Goal: Information Seeking & Learning: Learn about a topic

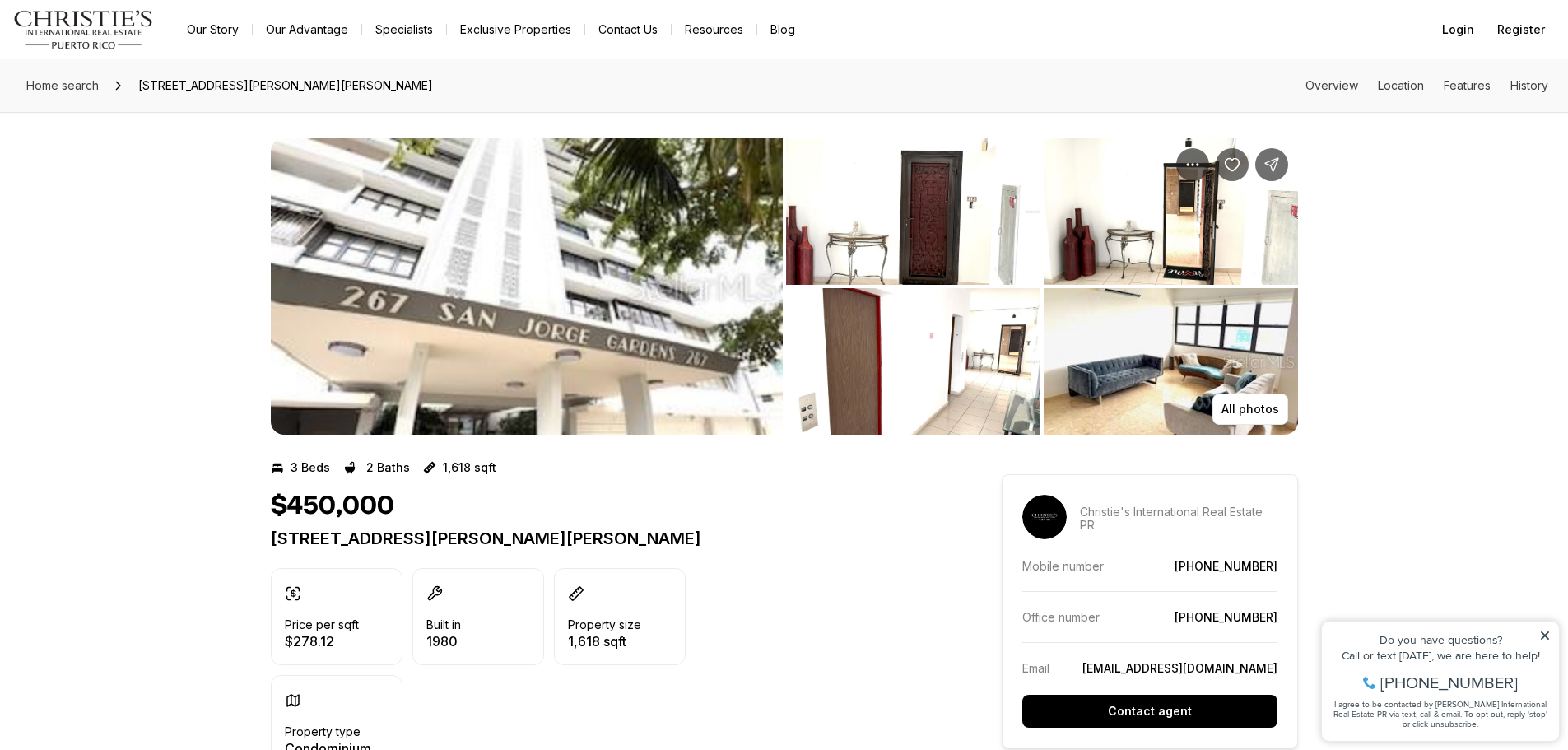
click at [526, 319] on img "View image gallery" at bounding box center [526, 286] width 512 height 296
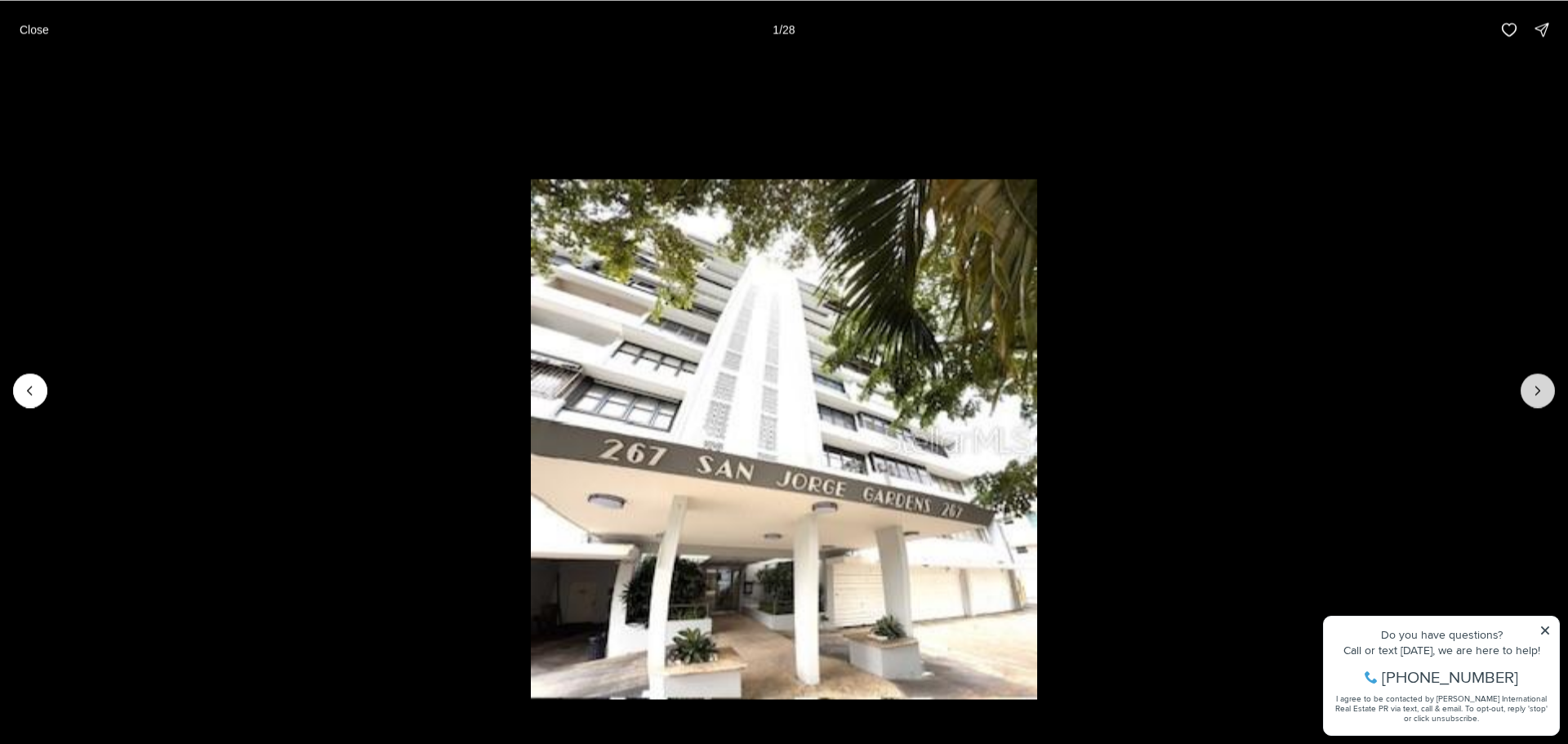
click at [1522, 389] on button "Next slide" at bounding box center [1537, 390] width 35 height 35
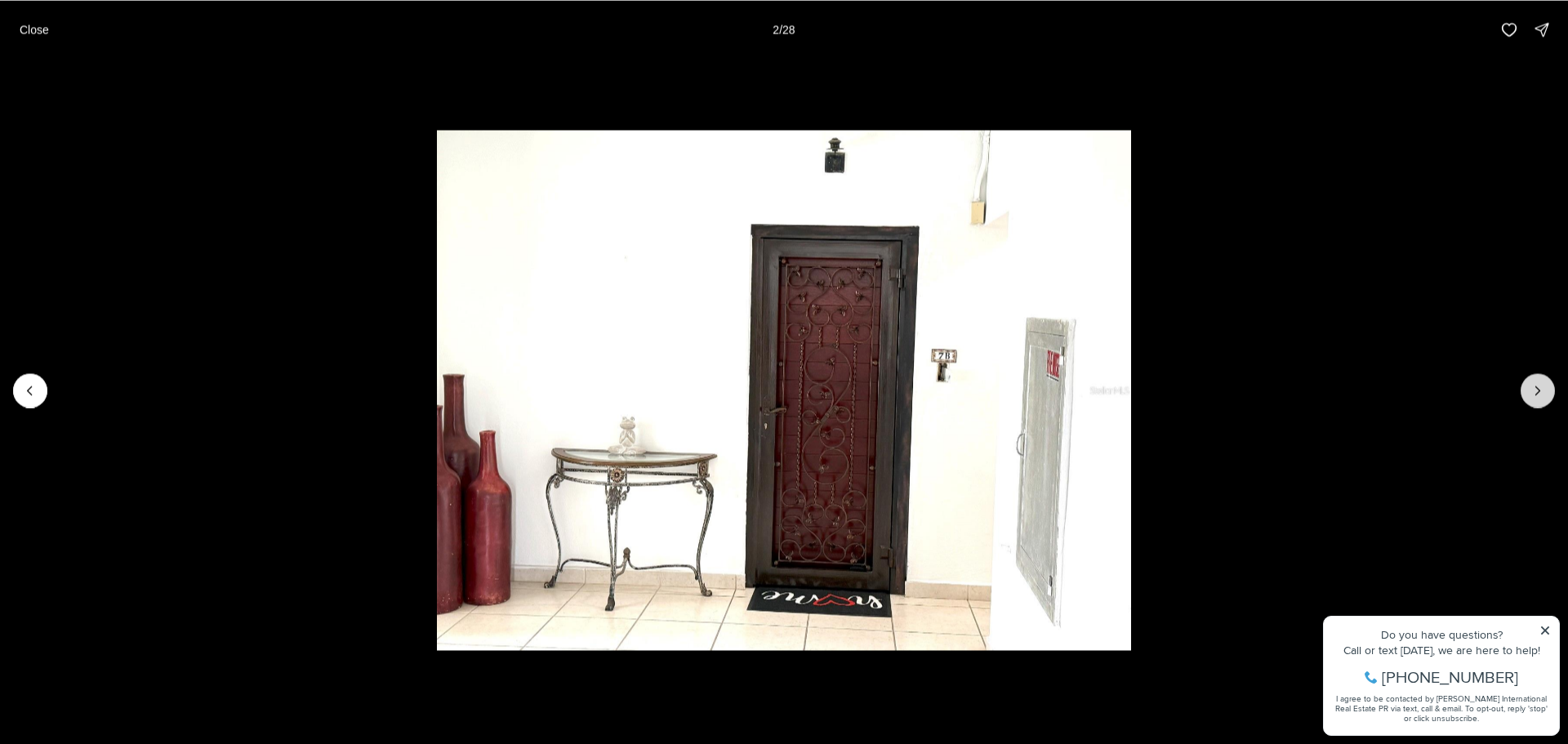
click at [1525, 390] on button "Next slide" at bounding box center [1537, 390] width 35 height 35
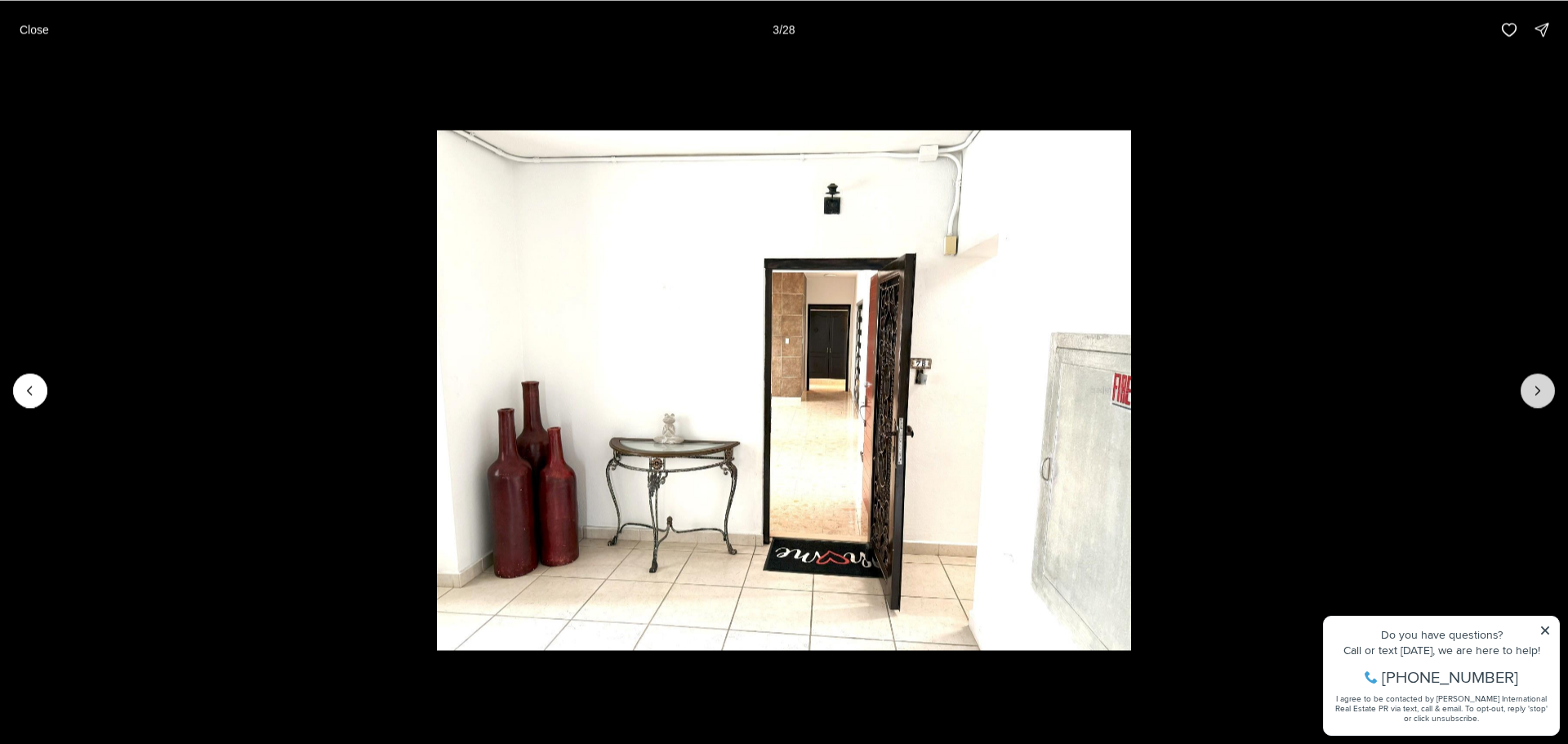
click at [1525, 390] on button "Next slide" at bounding box center [1537, 390] width 35 height 35
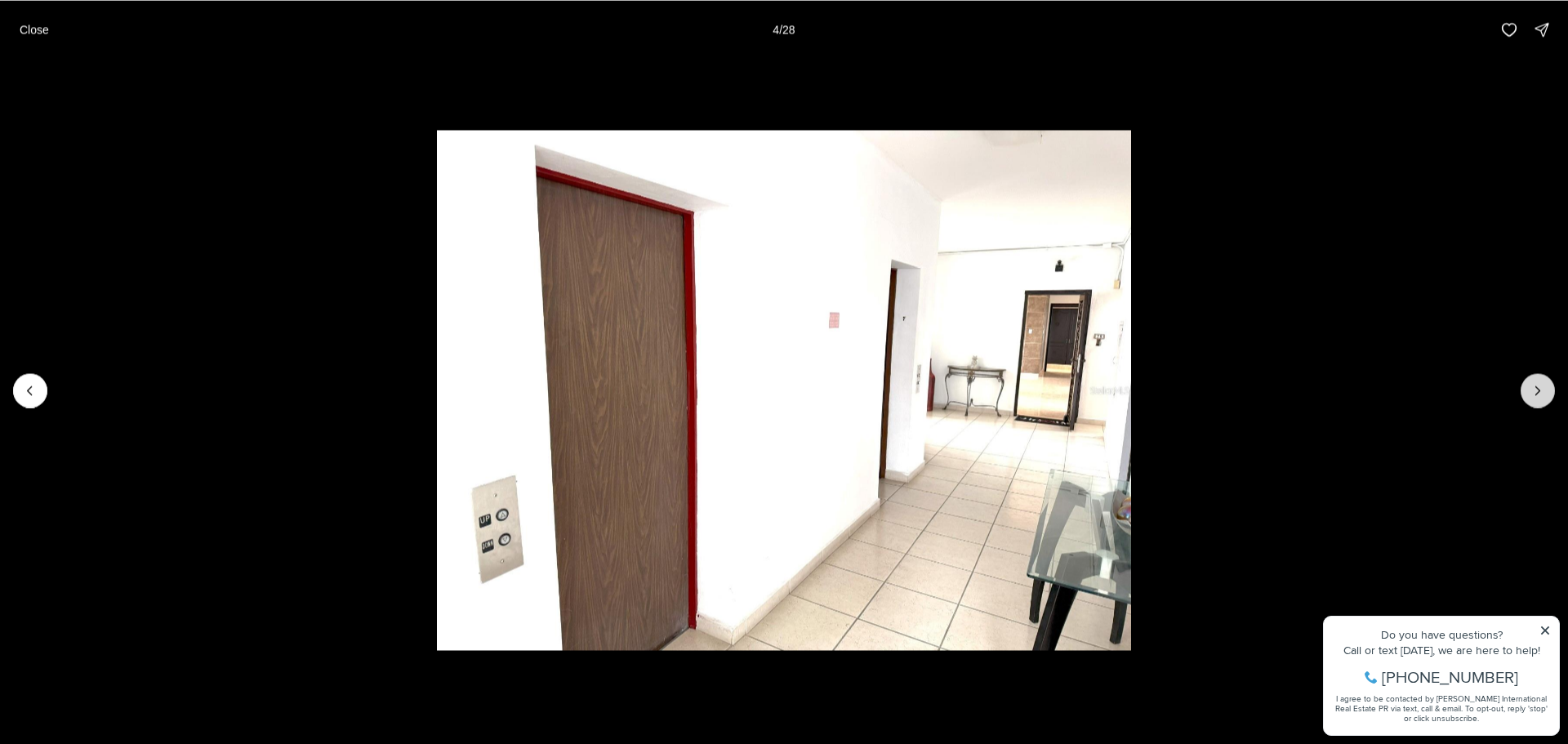
click at [1525, 390] on button "Next slide" at bounding box center [1537, 390] width 35 height 35
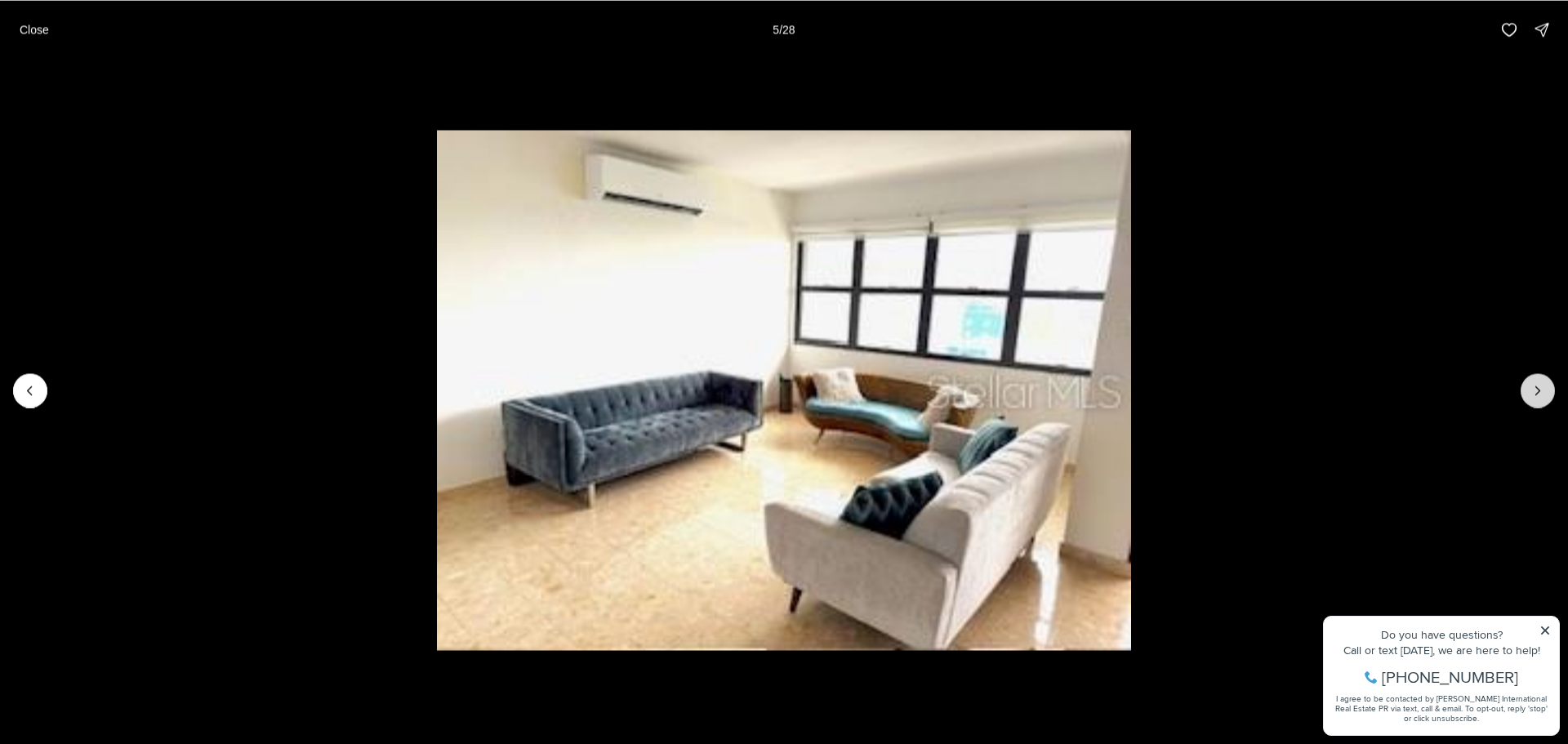
click at [1525, 390] on button "Next slide" at bounding box center [1537, 390] width 35 height 35
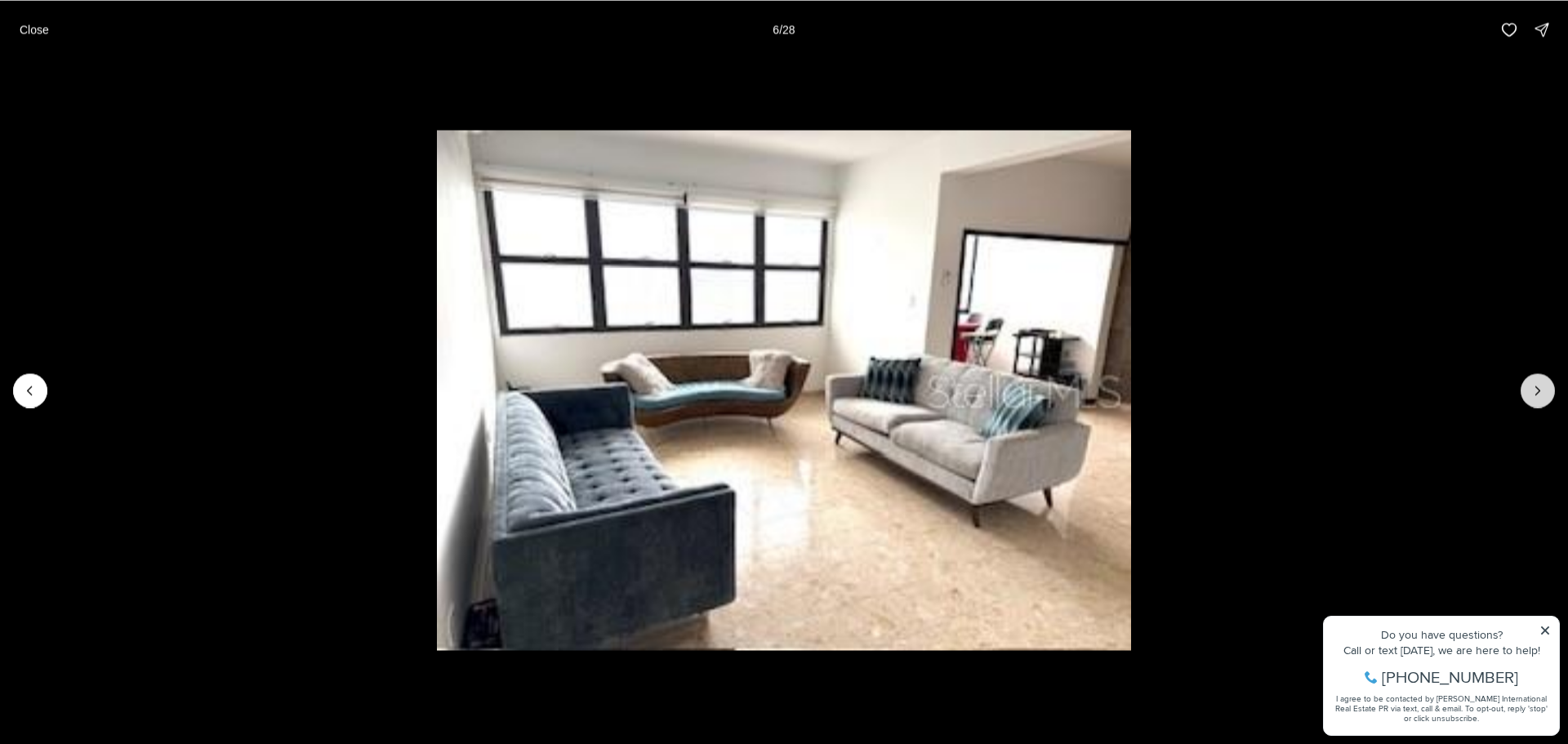
click at [1525, 390] on button "Next slide" at bounding box center [1537, 390] width 35 height 35
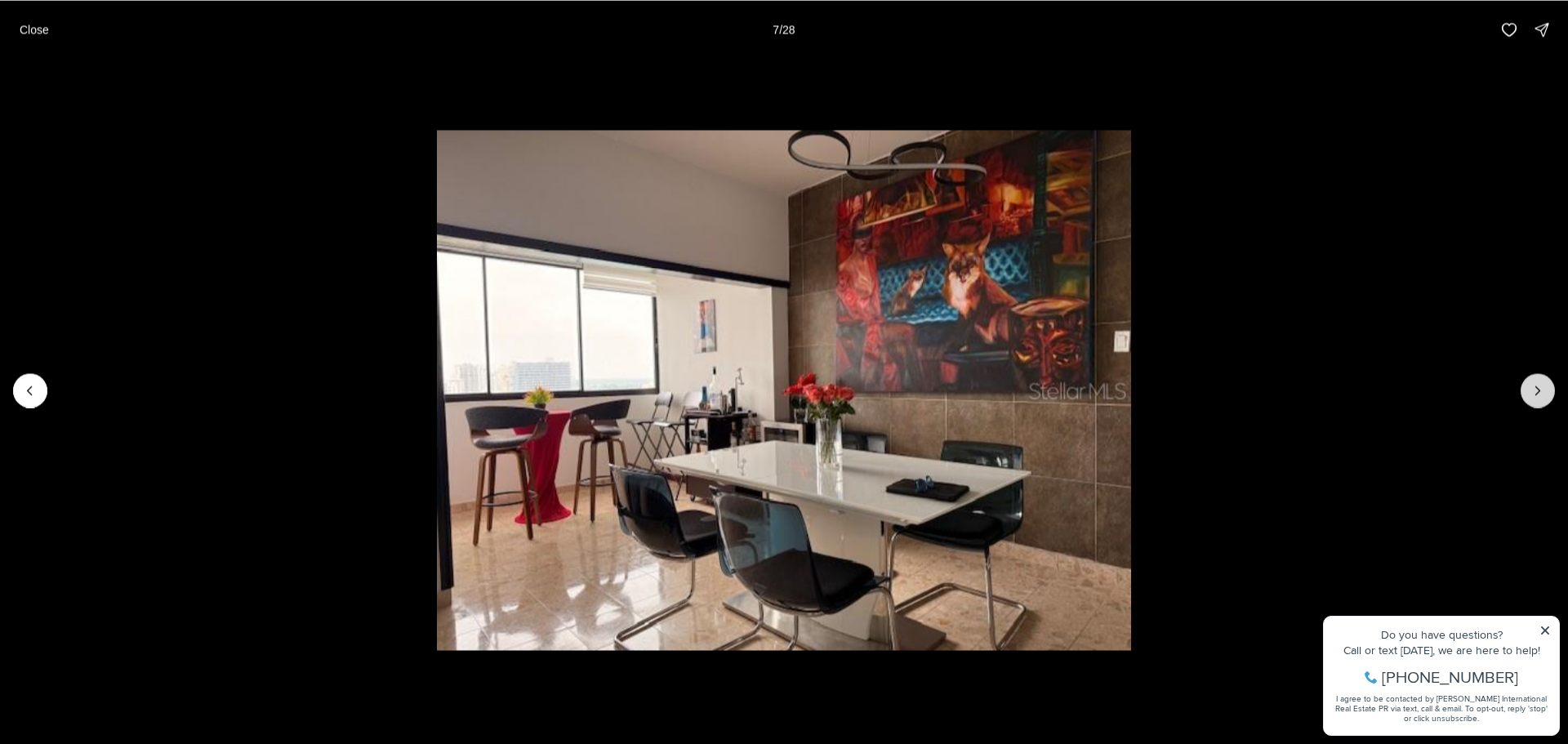
click at [1525, 390] on button "Next slide" at bounding box center [1537, 390] width 35 height 35
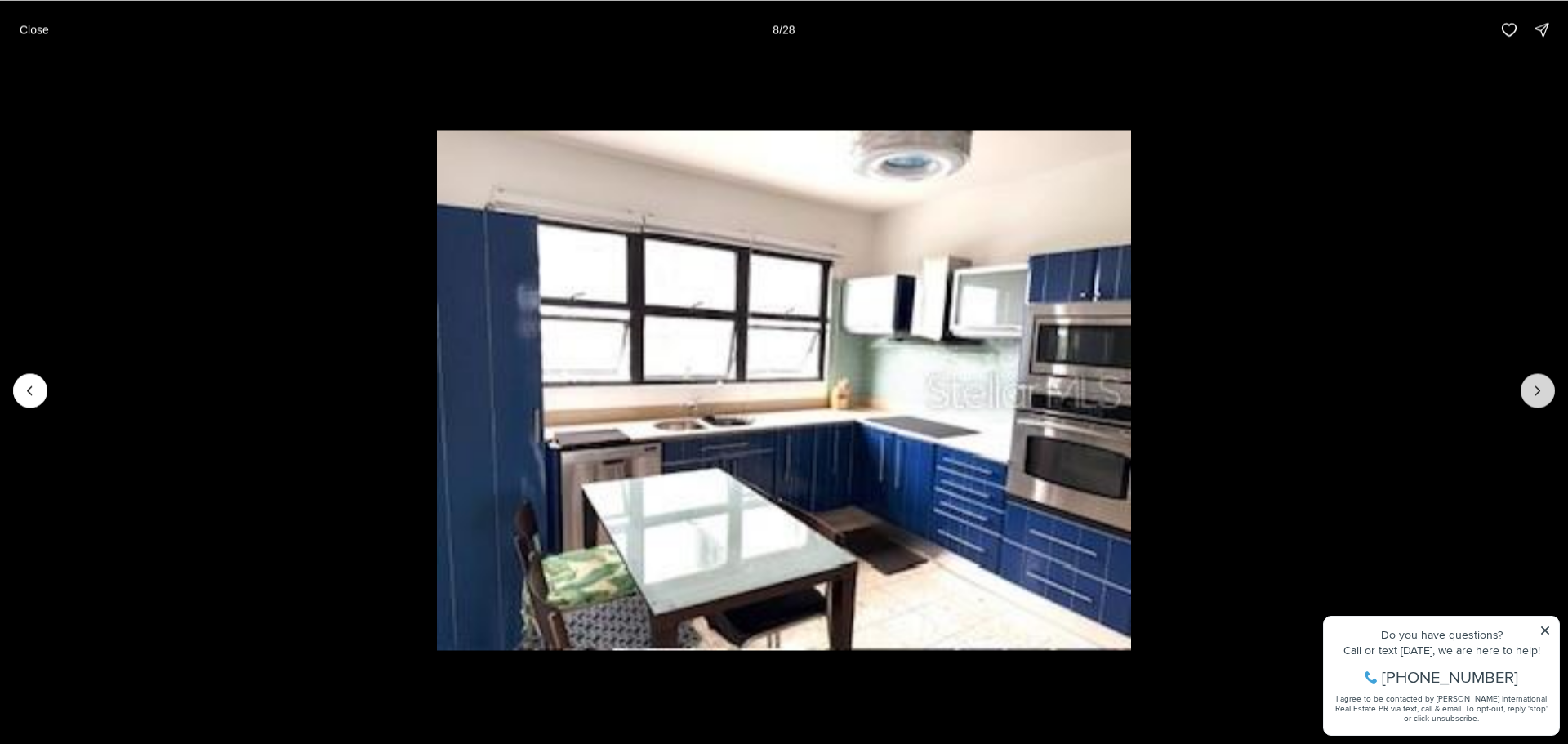
click at [1525, 390] on button "Next slide" at bounding box center [1537, 390] width 35 height 35
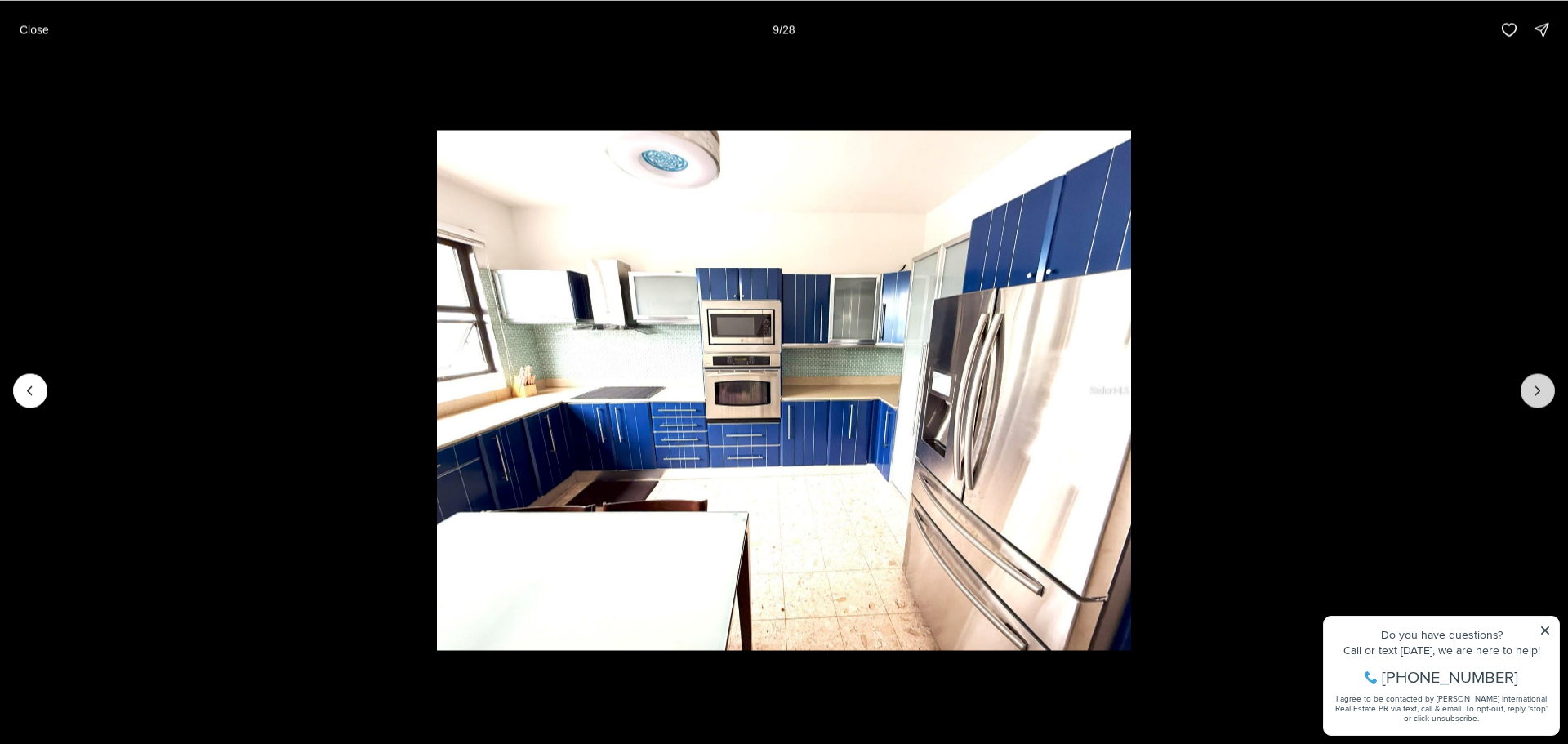
click at [1525, 390] on button "Next slide" at bounding box center [1537, 390] width 35 height 35
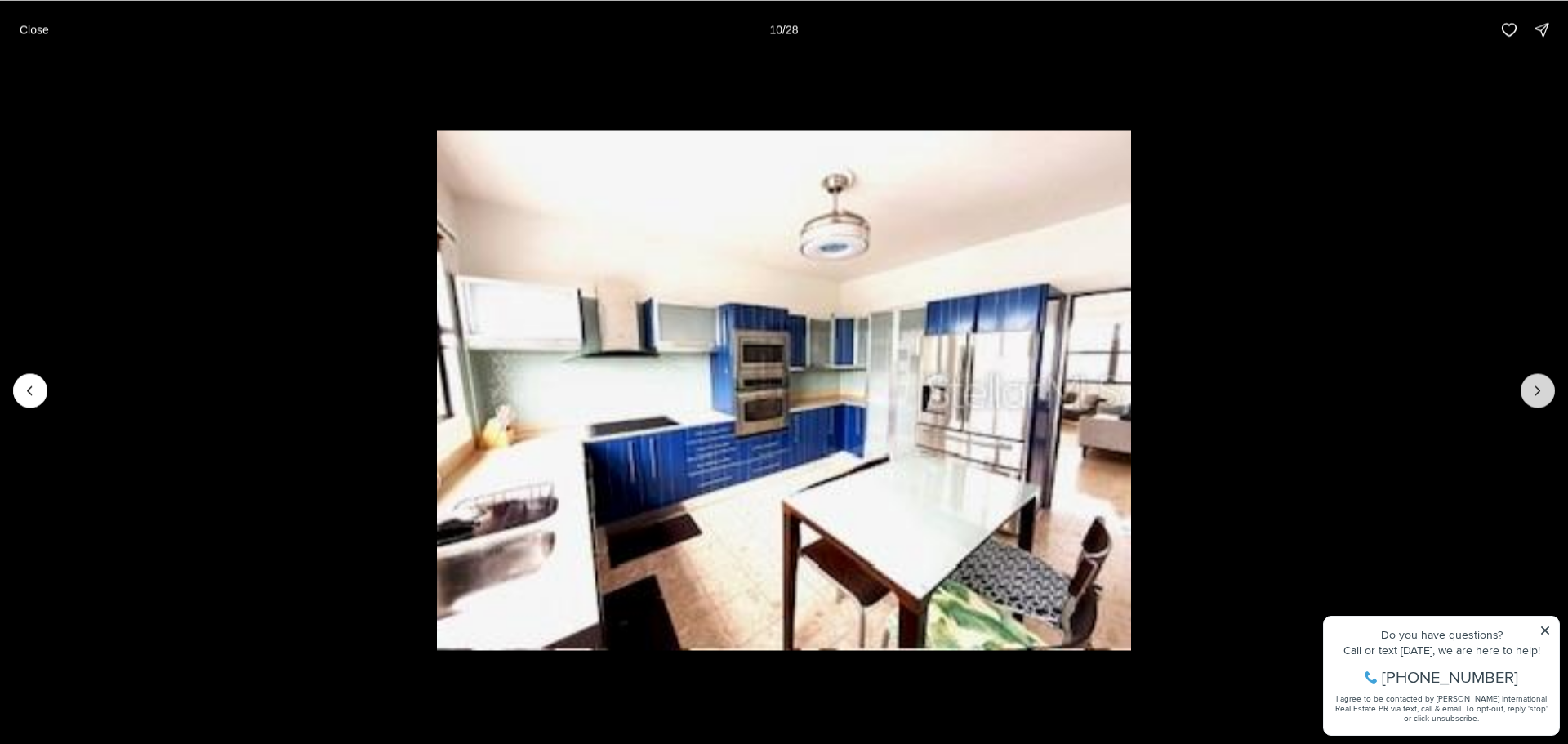
click at [1525, 390] on button "Next slide" at bounding box center [1537, 390] width 35 height 35
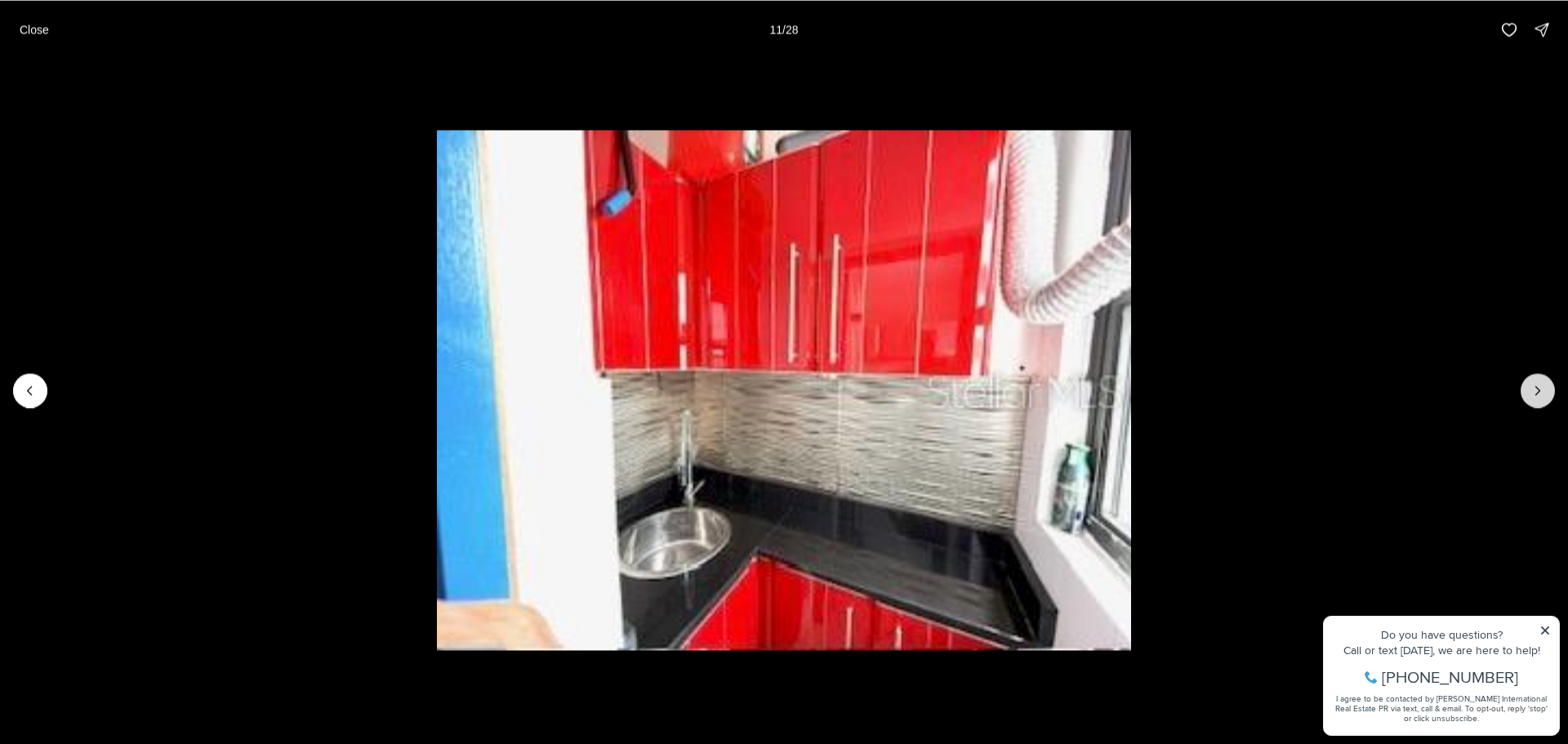
click at [1525, 390] on button "Next slide" at bounding box center [1537, 390] width 35 height 35
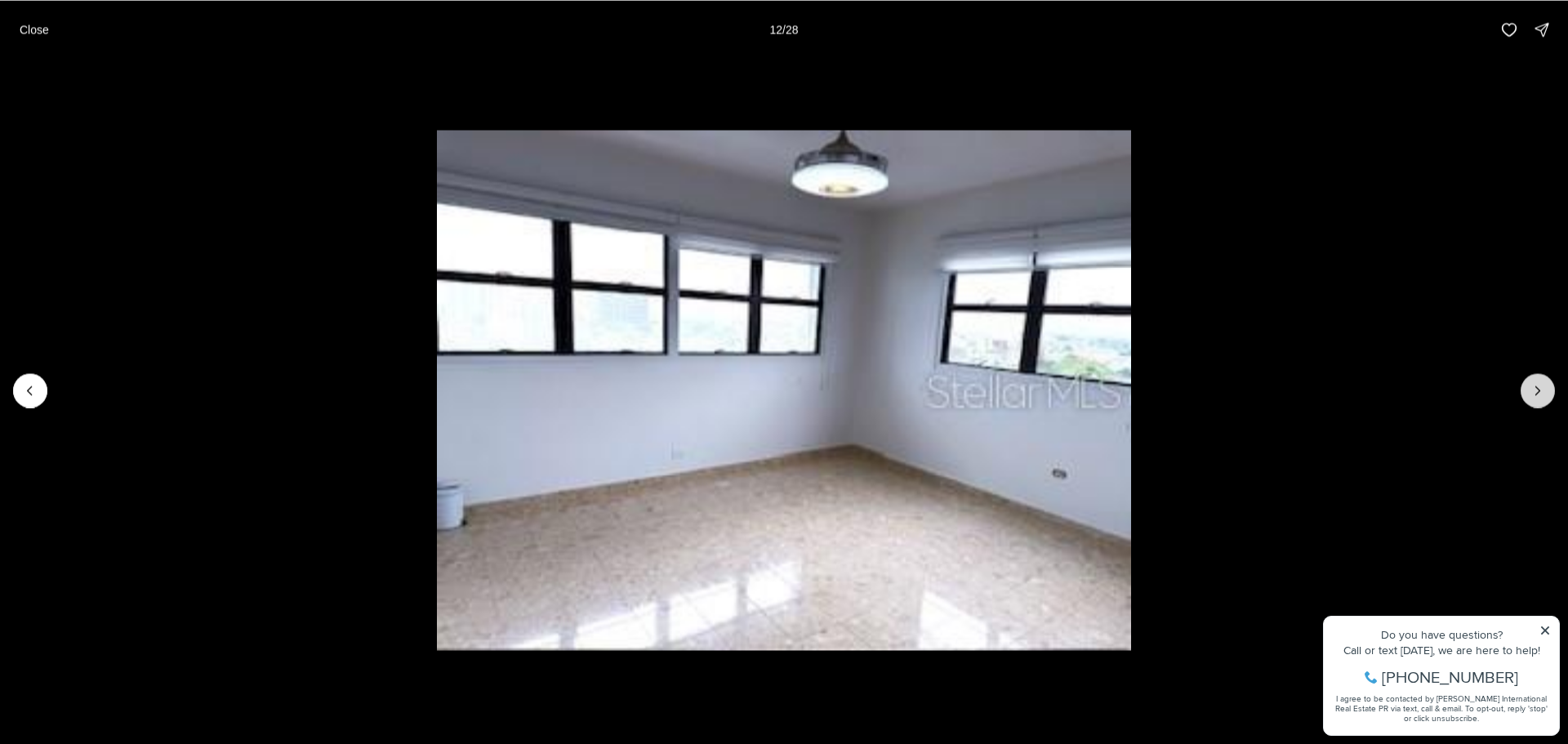
click at [1525, 390] on button "Next slide" at bounding box center [1537, 390] width 35 height 35
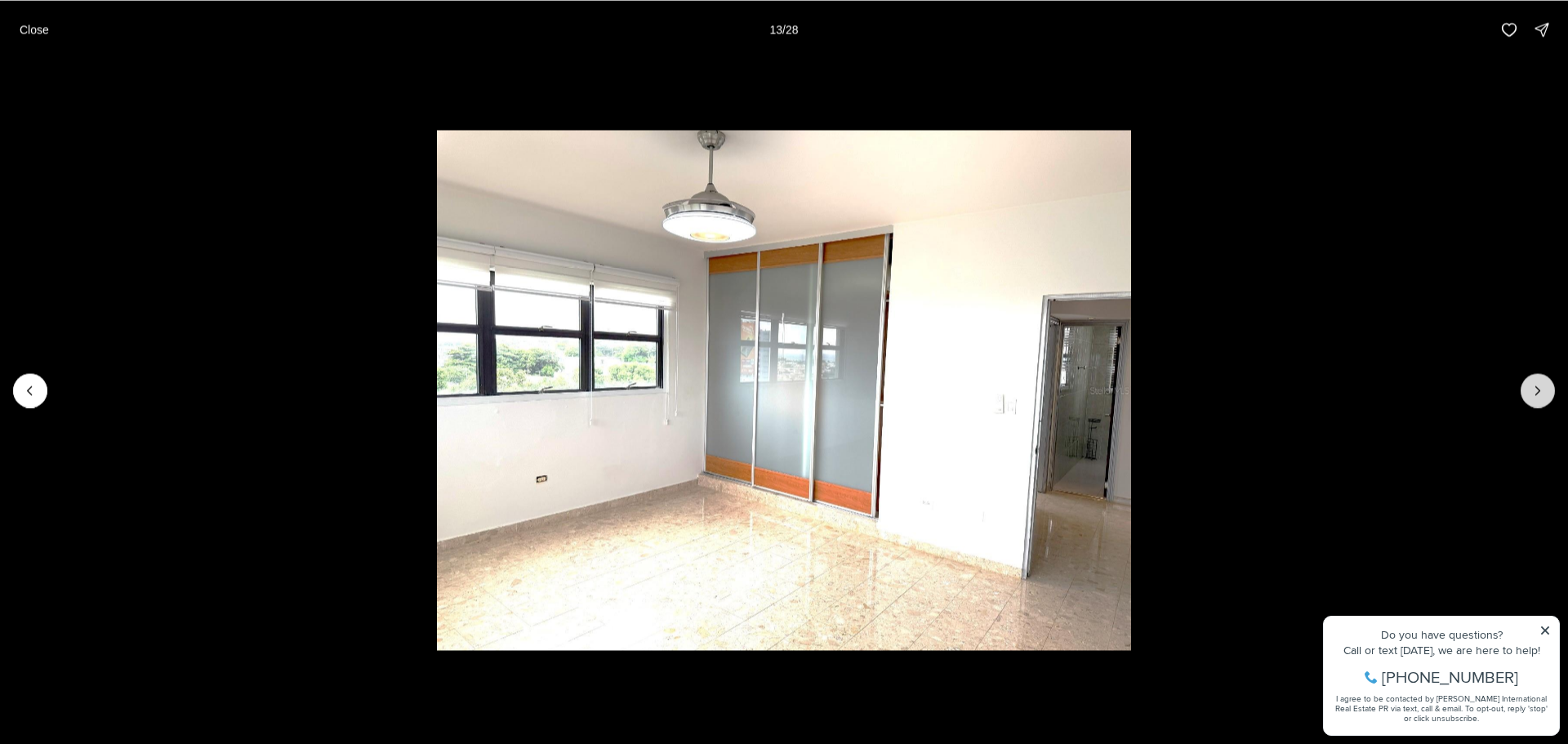
click at [1525, 390] on button "Next slide" at bounding box center [1537, 390] width 35 height 35
